Goal: Ask a question: Seek information or help from site administrators or community

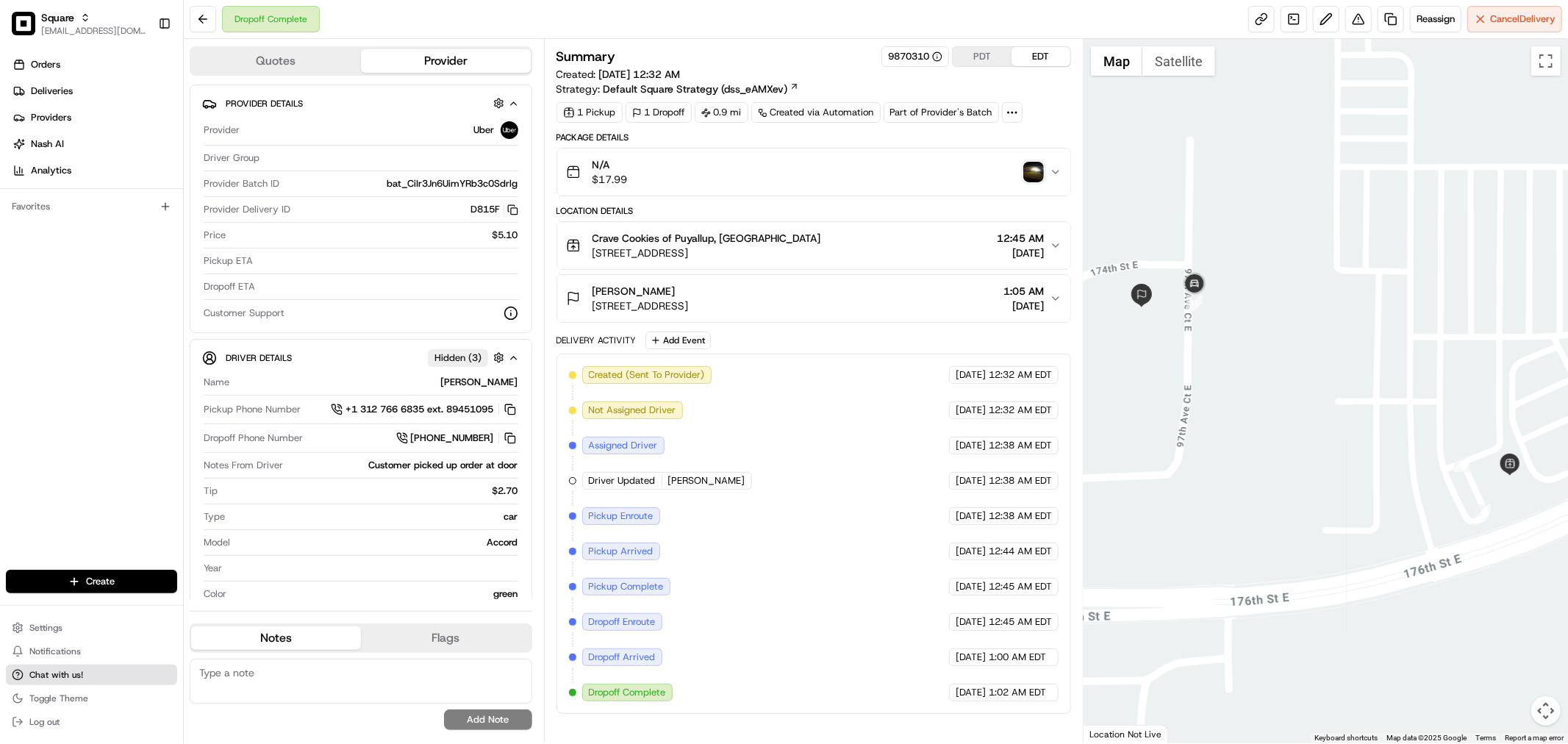
click at [64, 685] on button "Chat with us!" at bounding box center [92, 674] width 171 height 21
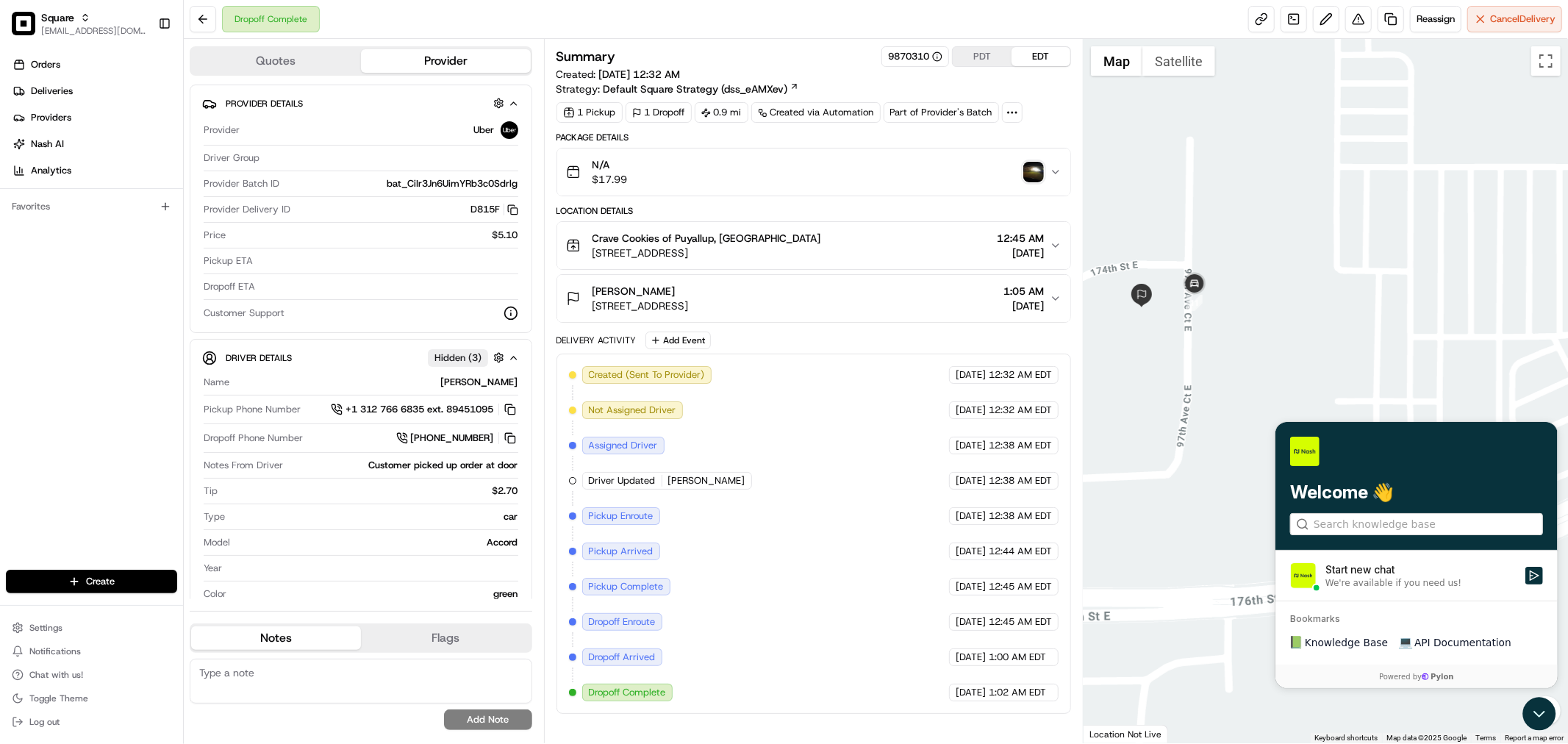
click at [1210, 676] on div at bounding box center [1325, 391] width 484 height 704
click at [1541, 718] on icon "Open customer support" at bounding box center [1538, 713] width 37 height 37
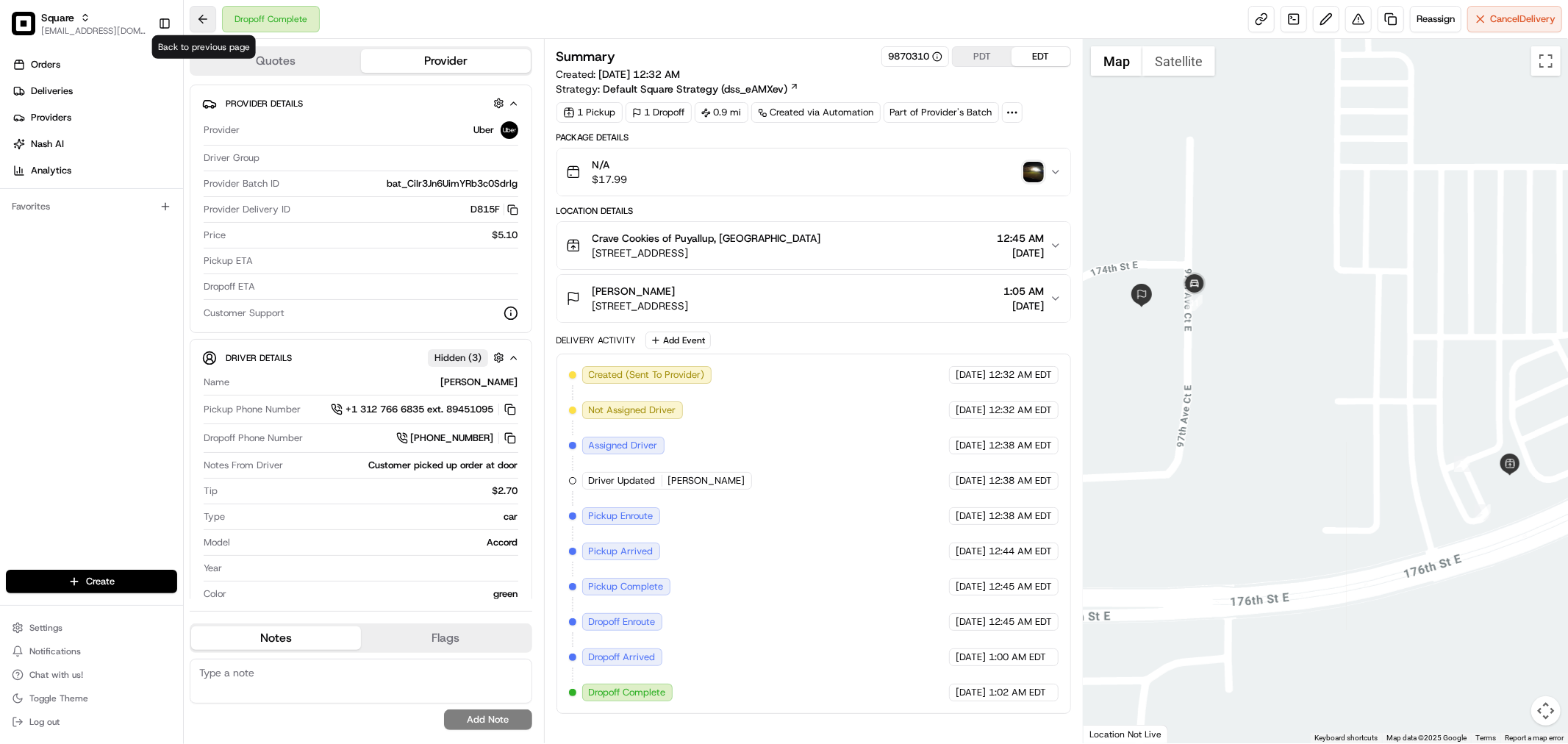
click at [206, 13] on button at bounding box center [202, 19] width 27 height 27
